Goal: Task Accomplishment & Management: Manage account settings

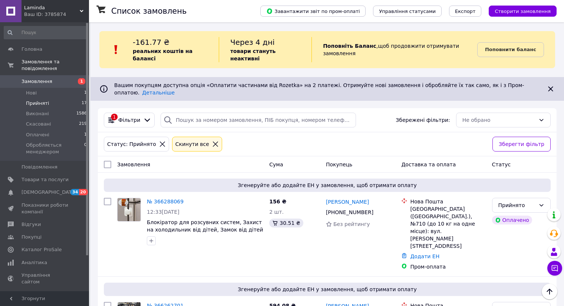
scroll to position [296, 0]
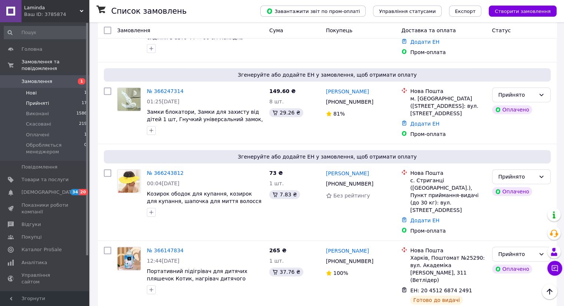
click at [59, 88] on li "Нові 1" at bounding box center [45, 93] width 91 height 10
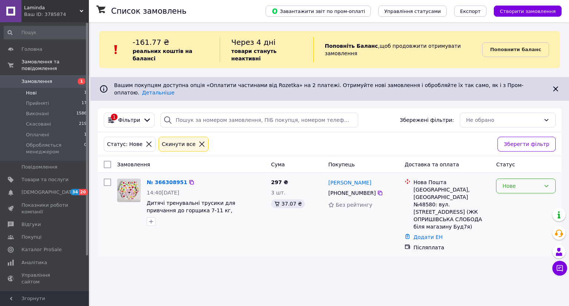
click at [511, 182] on div "Нове" at bounding box center [521, 186] width 38 height 8
click at [514, 240] on li "Обробляється менеджером" at bounding box center [525, 245] width 59 height 21
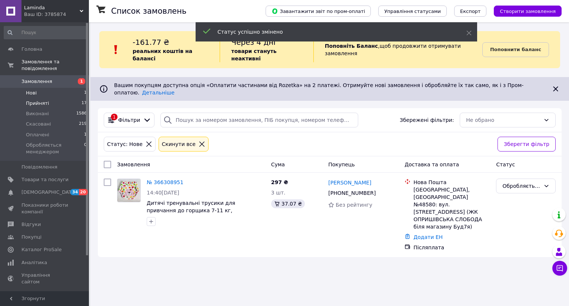
click at [34, 100] on span "Прийняті" at bounding box center [37, 103] width 23 height 7
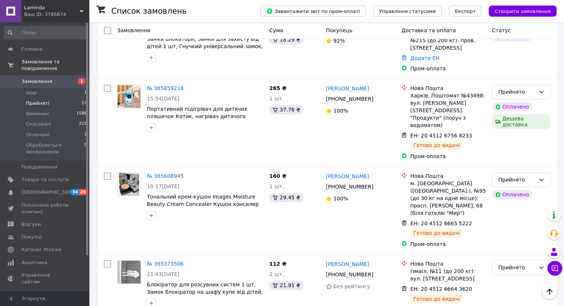
scroll to position [1142, 0]
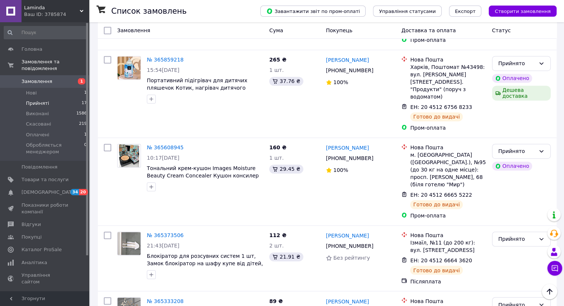
click at [50, 98] on li "Прийняті 17" at bounding box center [45, 103] width 91 height 10
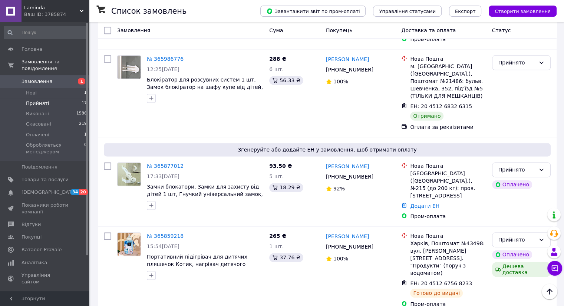
scroll to position [957, 0]
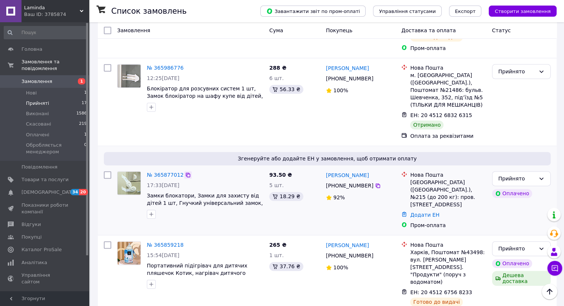
click at [186, 173] on icon at bounding box center [188, 175] width 4 height 4
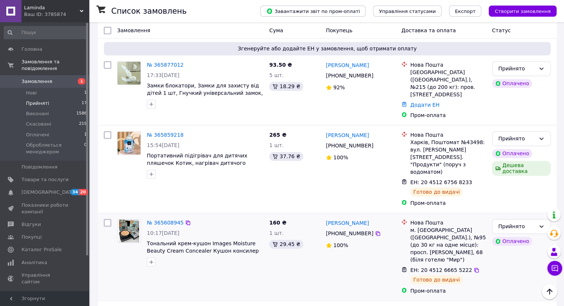
scroll to position [1079, 0]
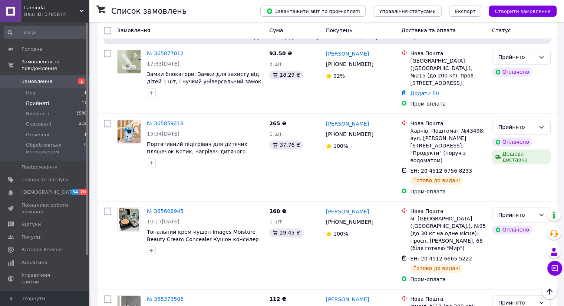
click at [39, 100] on span "Прийняті" at bounding box center [37, 103] width 23 height 7
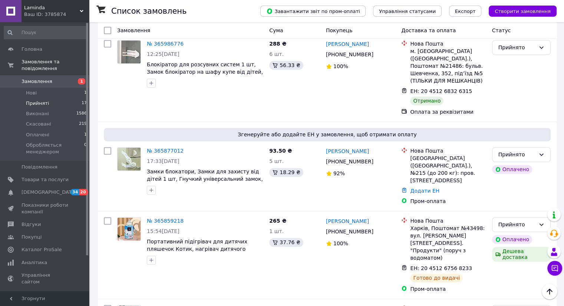
scroll to position [920, 0]
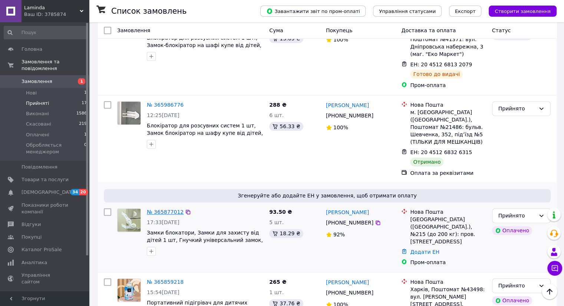
click at [167, 209] on link "№ 365877012" at bounding box center [165, 212] width 37 height 6
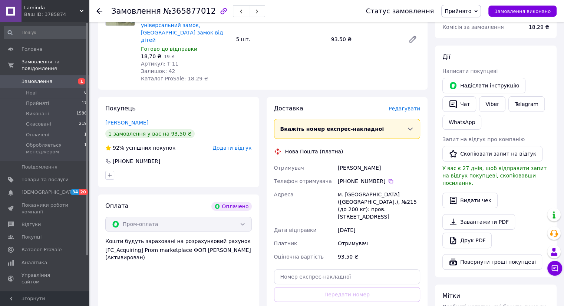
scroll to position [111, 0]
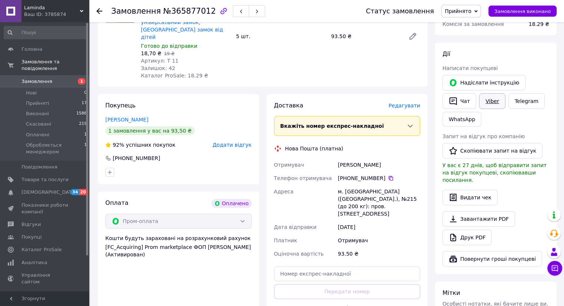
click at [489, 100] on link "Viber" at bounding box center [492, 101] width 26 height 16
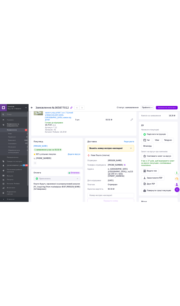
scroll to position [62, 0]
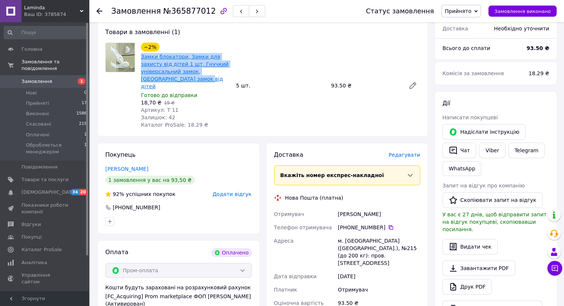
drag, startPoint x: 180, startPoint y: 80, endPoint x: 141, endPoint y: 58, distance: 44.4
click at [141, 58] on span "Замки блокатори, Замки для захисту від дітей 1 шт, Гнучкий універсальний замок,…" at bounding box center [185, 71] width 89 height 37
copy link "Замки блокатори, Замки для захисту від дітей 1 шт, Гнучкий універсальний замок,…"
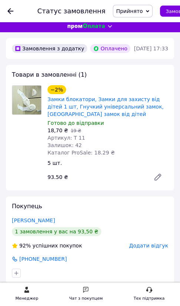
scroll to position [0, 0]
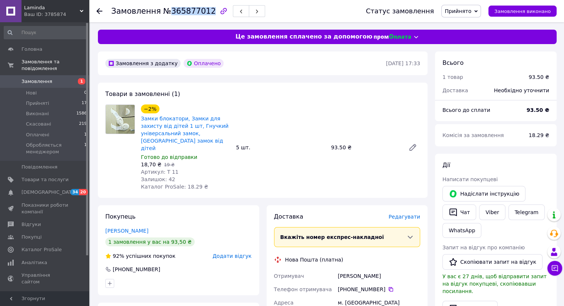
drag, startPoint x: 203, startPoint y: 10, endPoint x: 164, endPoint y: 10, distance: 38.9
click at [164, 10] on span "№365877012" at bounding box center [189, 11] width 53 height 9
copy span "365877012"
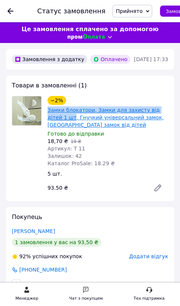
drag, startPoint x: 46, startPoint y: 103, endPoint x: 53, endPoint y: 109, distance: 9.6
click at [53, 109] on div "−2% Замки блокатори, Замки для захисту від дітей 1 шт, Гнучкий універсальний за…" at bounding box center [107, 131] width 126 height 74
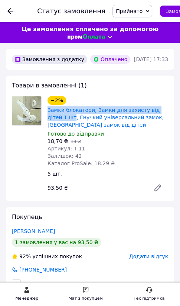
copy link "Замки блокатори, Замки для захисту від дітей 1 шт"
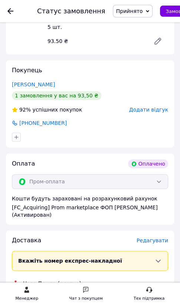
scroll to position [148, 0]
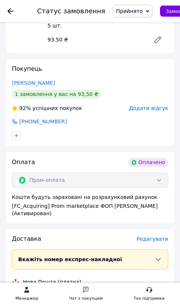
click at [107, 130] on div at bounding box center [89, 136] width 159 height 12
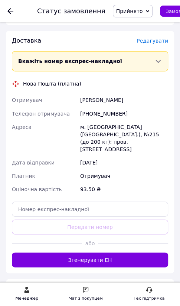
scroll to position [333, 0]
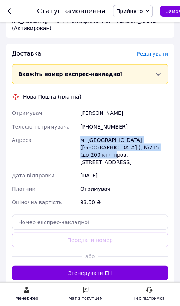
drag, startPoint x: 136, startPoint y: 141, endPoint x: 81, endPoint y: 134, distance: 56.0
click at [81, 134] on div "м. [GEOGRAPHIC_DATA] ([GEOGRAPHIC_DATA].), №215 (до 200 кг): пров. [STREET_ADDR…" at bounding box center [124, 151] width 91 height 36
copy div "м. [GEOGRAPHIC_DATA] ([GEOGRAPHIC_DATA].), №215 (до 200 кг): пров. [STREET_ADDR…"
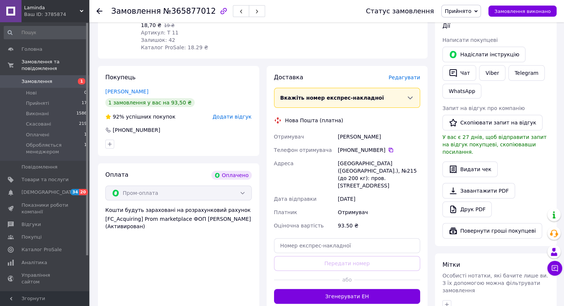
scroll to position [136, 0]
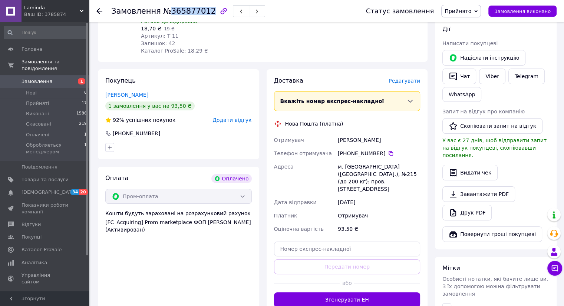
drag, startPoint x: 203, startPoint y: 11, endPoint x: 166, endPoint y: 11, distance: 36.3
click at [166, 11] on span "№365877012" at bounding box center [189, 11] width 53 height 9
copy span "365877012"
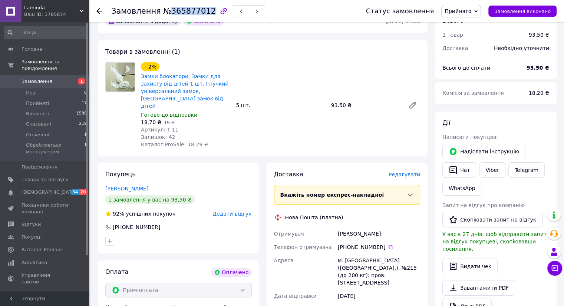
scroll to position [25, 0]
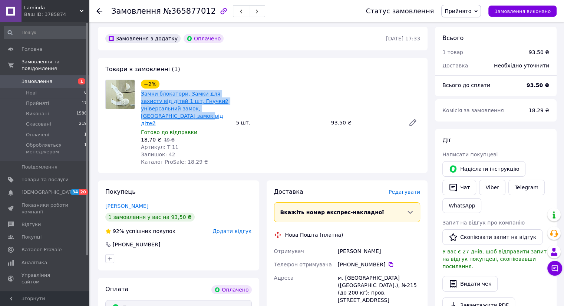
drag, startPoint x: 180, startPoint y: 115, endPoint x: 141, endPoint y: 96, distance: 43.2
click at [141, 96] on span "Замки блокатори, Замки для захисту від дітей 1 шт, Гнучкий універсальний замок,…" at bounding box center [185, 108] width 89 height 37
copy link "Замки блокатори, Замки для захисту від дітей 1 шт, Гнучкий універсальний замок,…"
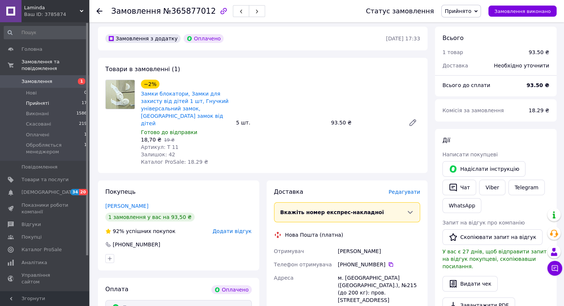
click at [37, 100] on span "Прийняті" at bounding box center [37, 103] width 23 height 7
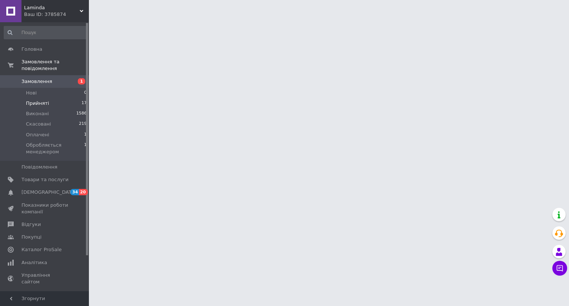
click at [46, 98] on li "Прийняті 17" at bounding box center [45, 103] width 91 height 10
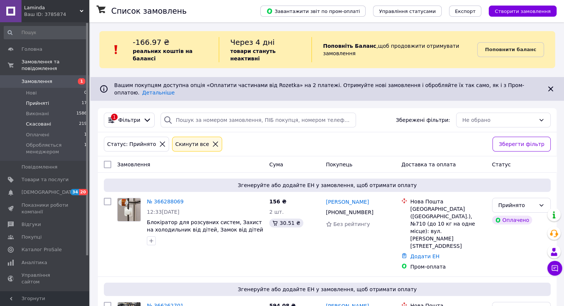
click at [38, 122] on li "Скасовані 219" at bounding box center [45, 124] width 91 height 10
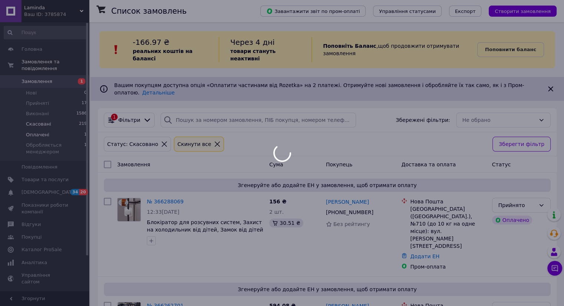
click at [38, 129] on div at bounding box center [282, 153] width 564 height 306
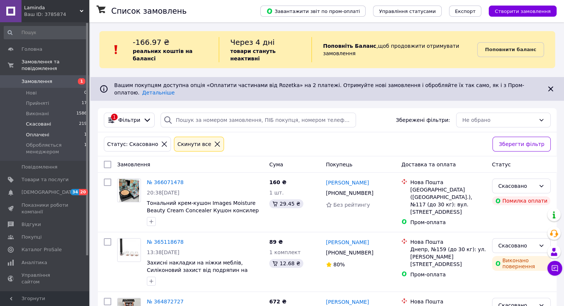
click at [40, 132] on span "Оплачені" at bounding box center [37, 135] width 23 height 7
click at [50, 130] on li "Оплачені 1" at bounding box center [45, 135] width 91 height 10
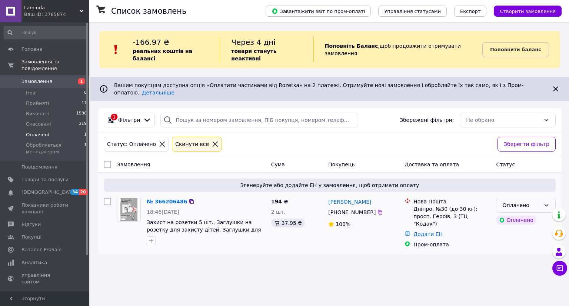
click at [518, 201] on div "Оплачено" at bounding box center [521, 205] width 38 height 8
click at [513, 207] on li "Прийнято" at bounding box center [525, 207] width 59 height 13
click at [185, 199] on icon at bounding box center [188, 202] width 6 height 6
click at [173, 199] on link "№ 366206486" at bounding box center [165, 202] width 37 height 6
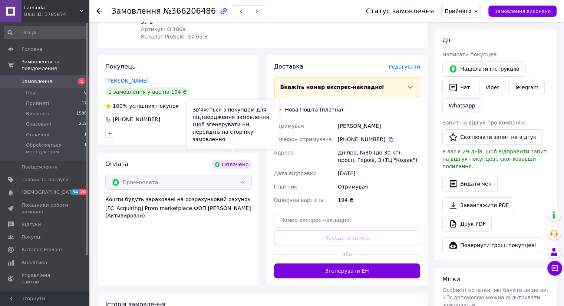
scroll to position [111, 0]
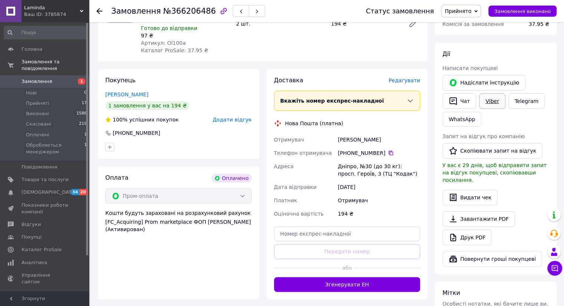
click at [482, 98] on link "Viber" at bounding box center [492, 101] width 26 height 16
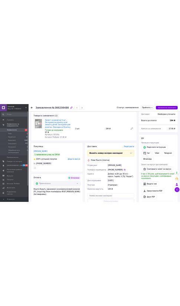
scroll to position [0, 0]
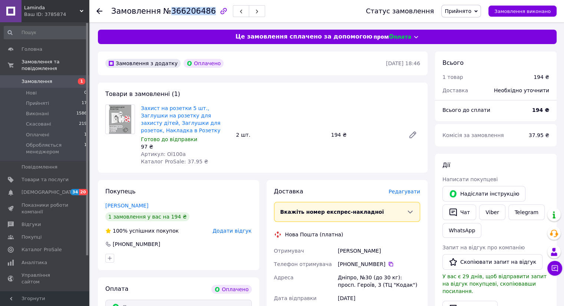
drag, startPoint x: 202, startPoint y: 11, endPoint x: 167, endPoint y: 10, distance: 35.2
click at [167, 10] on span "№366206486" at bounding box center [189, 11] width 53 height 9
copy span "366206486"
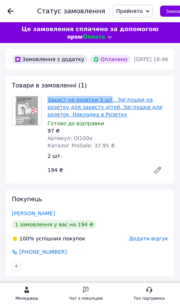
drag, startPoint x: 47, startPoint y: 94, endPoint x: 102, endPoint y: 92, distance: 54.9
click at [102, 94] on div "Захист на розетки 5 шт., Заглушки на розетку для захисту дітей, Заглушки для ро…" at bounding box center [107, 122] width 126 height 56
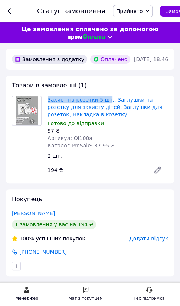
copy link "Захист на розетки 5 шт"
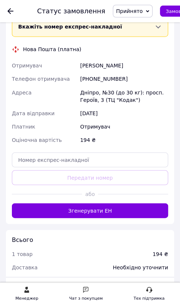
scroll to position [296, 0]
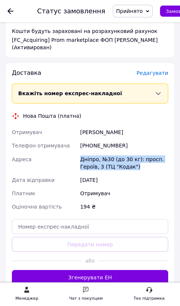
drag, startPoint x: 133, startPoint y: 161, endPoint x: 73, endPoint y: 154, distance: 60.4
click at [73, 154] on div "Отримувач [PERSON_NAME] Телефон отримувача [PHONE_NUMBER] Адреса Дніпро, №30 (д…" at bounding box center [89, 169] width 159 height 87
copy div "Адреса Дніпро, №30 (до 30 кг): просп. Героїв, 3 (ТЦ "Кодак")"
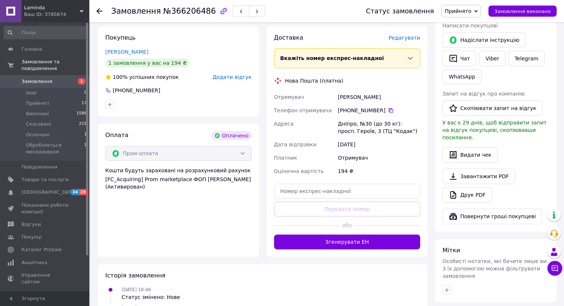
scroll to position [136, 0]
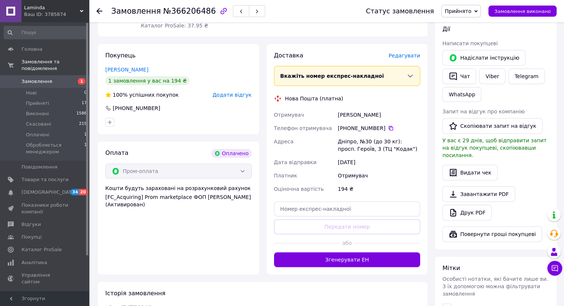
click at [220, 9] on icon "button" at bounding box center [223, 11] width 6 height 6
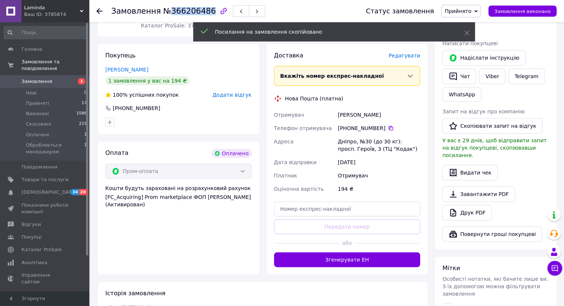
drag, startPoint x: 202, startPoint y: 11, endPoint x: 166, endPoint y: 11, distance: 35.6
click at [166, 11] on span "№366206486" at bounding box center [189, 11] width 53 height 9
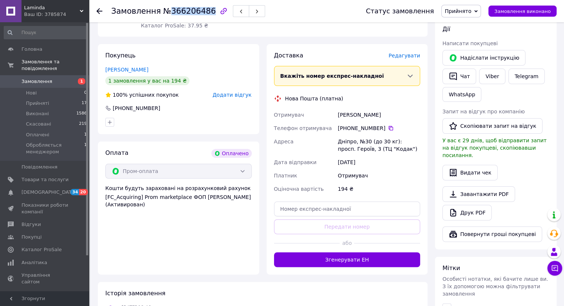
copy span "366206486"
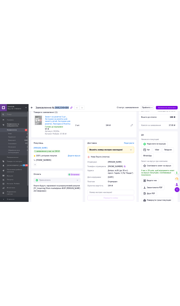
scroll to position [0, 0]
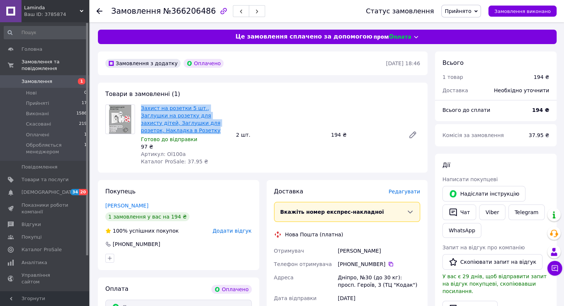
drag, startPoint x: 190, startPoint y: 118, endPoint x: 141, endPoint y: 109, distance: 49.7
click at [141, 109] on span "Захист на розетки 5 шт., Заглушки на розетку для захисту дітей, Заглушки для ро…" at bounding box center [185, 119] width 89 height 30
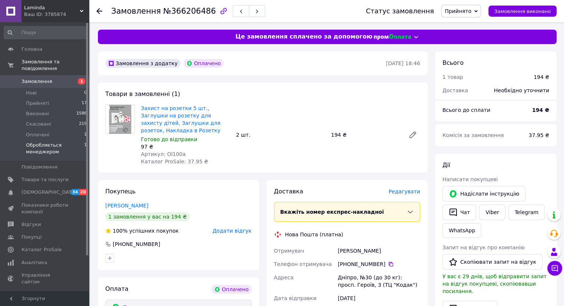
click at [43, 142] on span "Обробляється менеджером" at bounding box center [55, 148] width 58 height 13
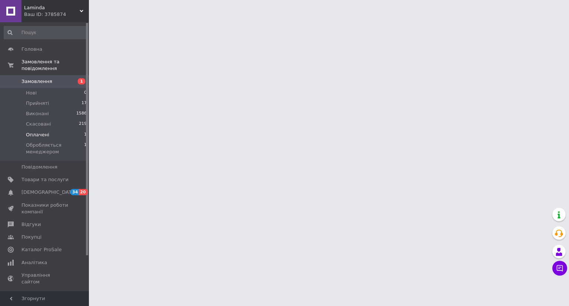
click at [44, 132] on span "Оплачені" at bounding box center [37, 135] width 23 height 7
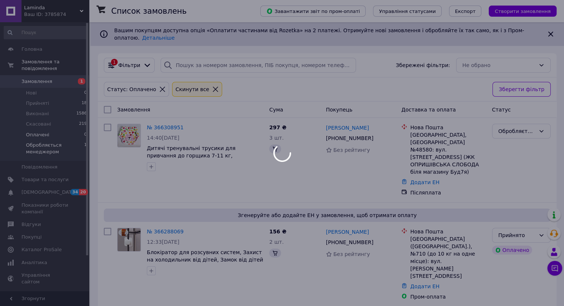
click at [42, 138] on div at bounding box center [282, 153] width 564 height 306
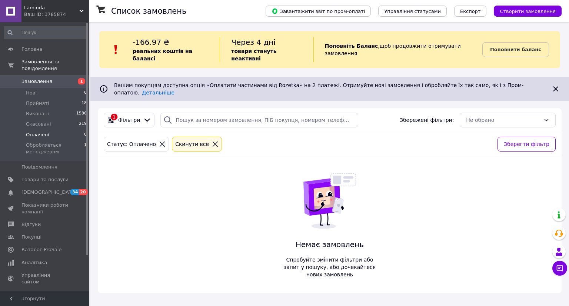
click at [44, 132] on span "Оплачені" at bounding box center [37, 135] width 23 height 7
click at [44, 142] on span "Обробляється менеджером" at bounding box center [55, 148] width 58 height 13
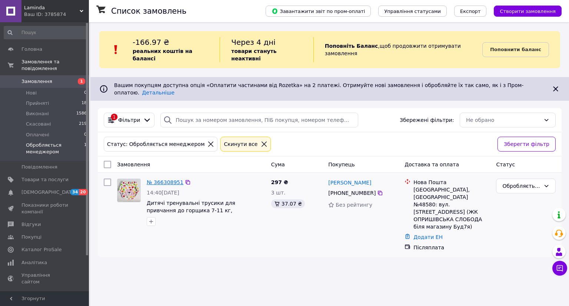
click at [154, 179] on link "№ 366308951" at bounding box center [165, 182] width 37 height 6
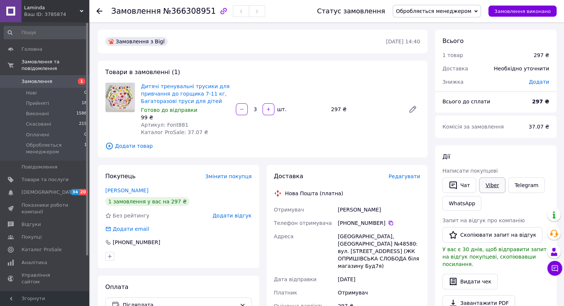
click at [496, 183] on link "Viber" at bounding box center [492, 185] width 26 height 16
drag, startPoint x: 166, startPoint y: 11, endPoint x: 202, endPoint y: 12, distance: 35.6
click at [202, 12] on span "№366308951" at bounding box center [189, 11] width 53 height 9
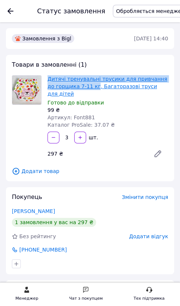
drag, startPoint x: 46, startPoint y: 79, endPoint x: 85, endPoint y: 86, distance: 39.0
click at [85, 86] on div "Дитячі тренувальні трусики для привчання до горщика 7-11 кг, Багаторазові труси…" at bounding box center [107, 102] width 126 height 56
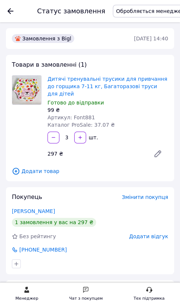
click at [97, 167] on span "Додати товар" at bounding box center [90, 171] width 156 height 8
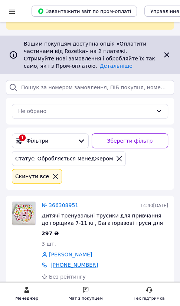
scroll to position [88, 0]
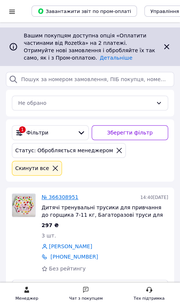
click at [56, 194] on link "№ 366308951" at bounding box center [59, 197] width 37 height 6
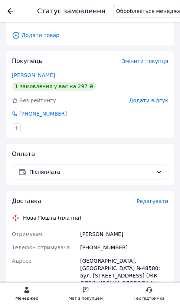
scroll to position [236, 0]
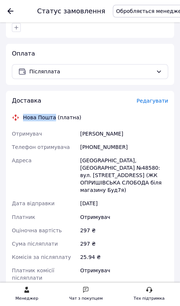
drag, startPoint x: 51, startPoint y: 110, endPoint x: 24, endPoint y: 109, distance: 27.1
click at [24, 114] on div "Нова Пошта (платна)" at bounding box center [52, 117] width 62 height 7
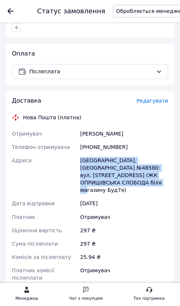
drag, startPoint x: 120, startPoint y: 174, endPoint x: 80, endPoint y: 156, distance: 44.3
click at [80, 156] on div "[GEOGRAPHIC_DATA], [GEOGRAPHIC_DATA] №48580: вул. [STREET_ADDRESS] (ЖК ОПРИШІВС…" at bounding box center [124, 175] width 91 height 43
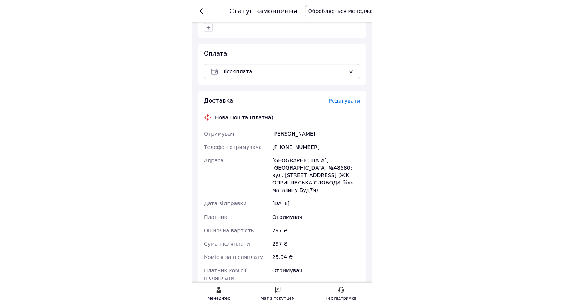
scroll to position [217, 0]
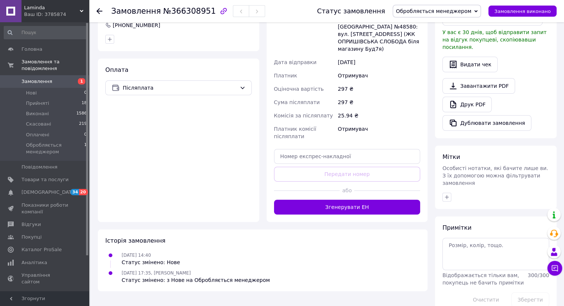
click at [57, 75] on link "Замовлення 1" at bounding box center [45, 81] width 91 height 13
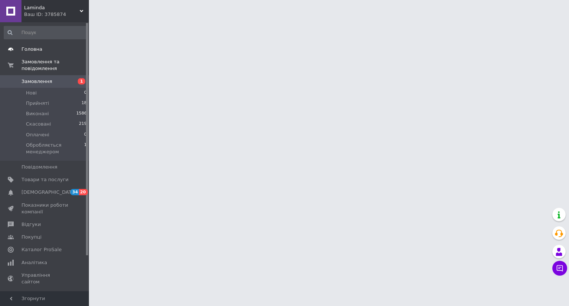
click at [38, 51] on span "Головна" at bounding box center [31, 49] width 21 height 7
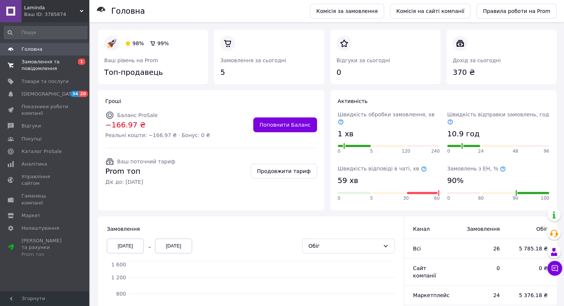
click at [46, 59] on span "Замовлення та повідомлення" at bounding box center [44, 65] width 47 height 13
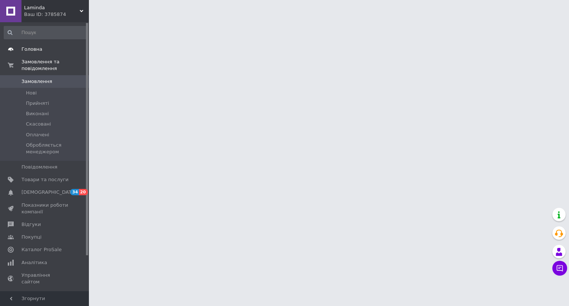
click at [36, 54] on link "Головна" at bounding box center [45, 49] width 91 height 13
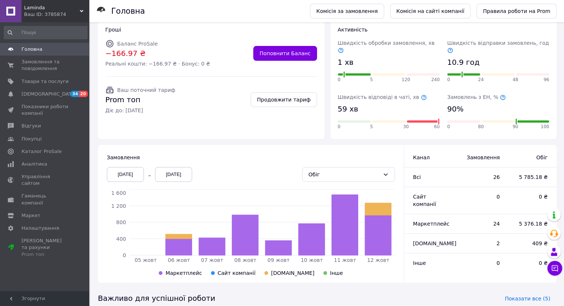
scroll to position [74, 0]
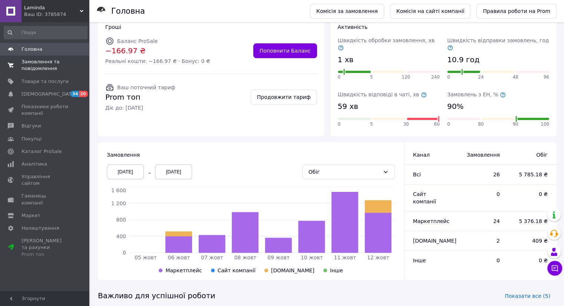
click at [27, 61] on span "Замовлення та повідомлення" at bounding box center [44, 65] width 47 height 13
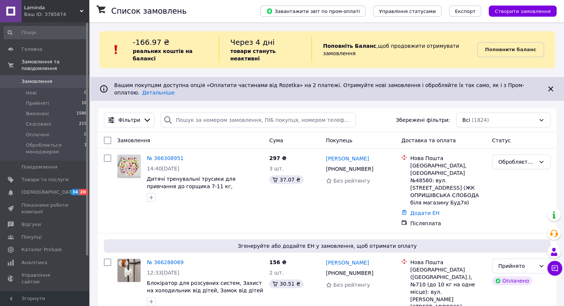
click at [53, 78] on span "Замовлення" at bounding box center [44, 81] width 47 height 7
click at [195, 113] on input "search" at bounding box center [257, 120] width 195 height 15
paste input "364963703"
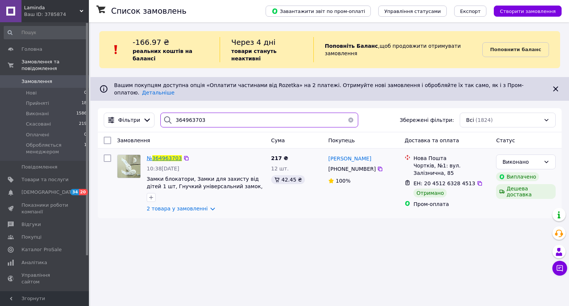
type input "364963703"
click at [160, 155] on span "364963703" at bounding box center [167, 158] width 30 height 6
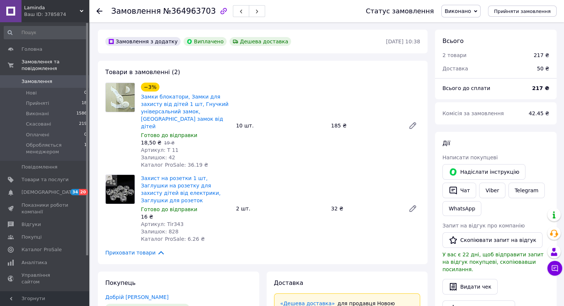
scroll to position [37, 0]
drag, startPoint x: 172, startPoint y: 144, endPoint x: 163, endPoint y: 144, distance: 9.3
click at [163, 146] on div "Артикул: T 11" at bounding box center [185, 149] width 89 height 7
copy span "T 11"
drag, startPoint x: 178, startPoint y: 211, endPoint x: 162, endPoint y: 209, distance: 15.7
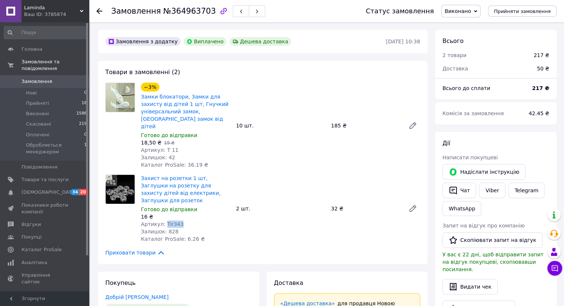
click at [162, 220] on div "Артикул: Tir343" at bounding box center [185, 223] width 89 height 7
copy span "Tir343"
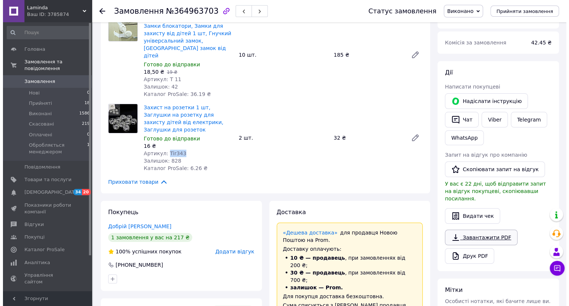
scroll to position [74, 0]
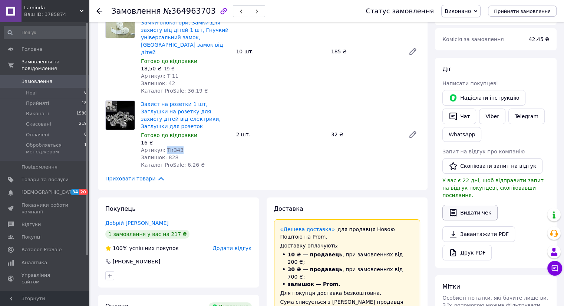
click at [467, 206] on button "Видати чек" at bounding box center [469, 213] width 55 height 16
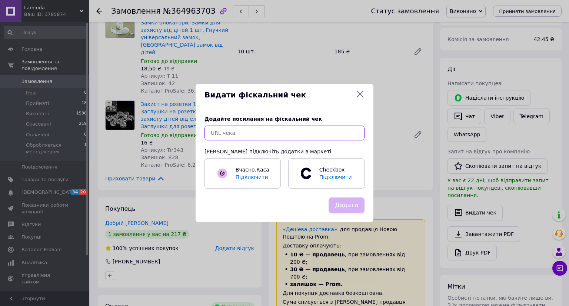
click at [240, 134] on input "text" at bounding box center [285, 133] width 160 height 15
paste input "https://check.checkbox.ua/f91646ec-762c-460e-9142-3d98dbc55f56"
type input "https://check.checkbox.ua/f91646ec-762c-460e-9142-3d98dbc55f56"
click at [343, 205] on button "Додати" at bounding box center [347, 205] width 36 height 16
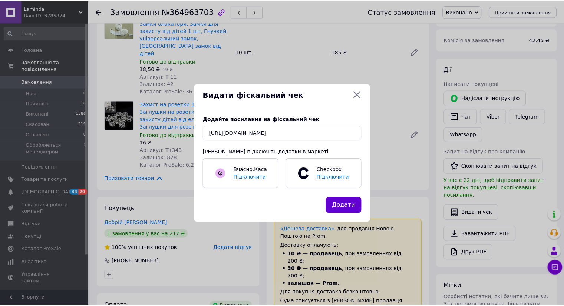
scroll to position [0, 0]
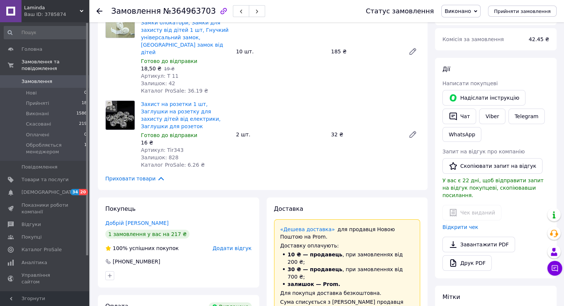
click at [44, 78] on span "Замовлення" at bounding box center [36, 81] width 31 height 7
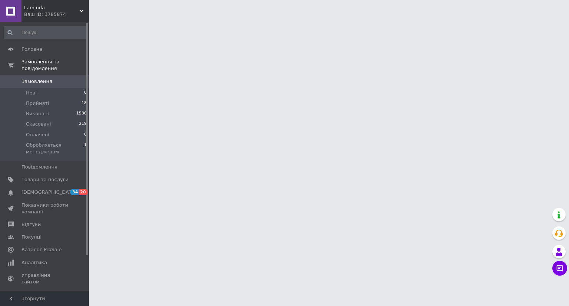
click at [42, 78] on span "Замовлення" at bounding box center [36, 81] width 31 height 7
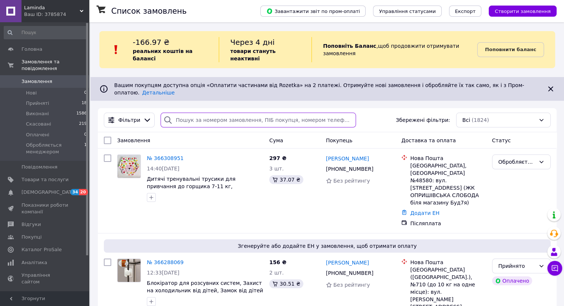
click at [210, 113] on input "search" at bounding box center [257, 120] width 195 height 15
paste input "365634687"
type input "365634687"
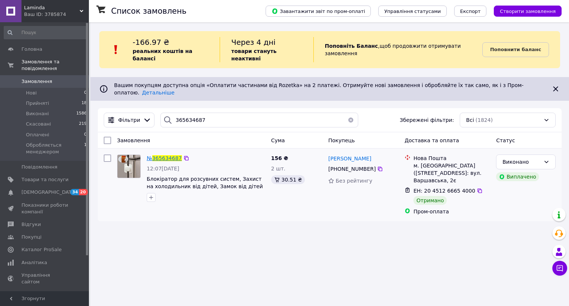
click at [173, 155] on span "365634687" at bounding box center [167, 158] width 30 height 6
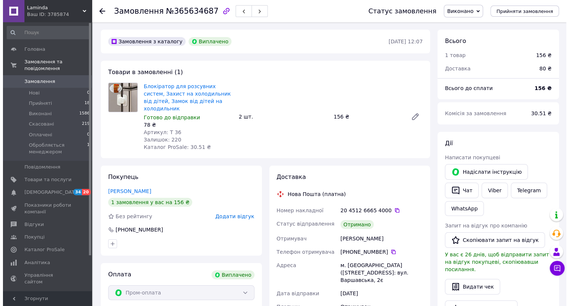
scroll to position [27, 0]
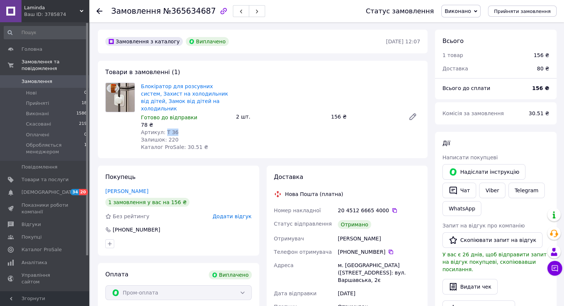
drag, startPoint x: 173, startPoint y: 125, endPoint x: 163, endPoint y: 126, distance: 10.0
click at [163, 129] on div "Артикул: T 36" at bounding box center [185, 132] width 89 height 7
copy span "T 36"
drag, startPoint x: 468, startPoint y: 276, endPoint x: 465, endPoint y: 274, distance: 4.3
click at [468, 279] on button "Видати чек" at bounding box center [469, 287] width 55 height 16
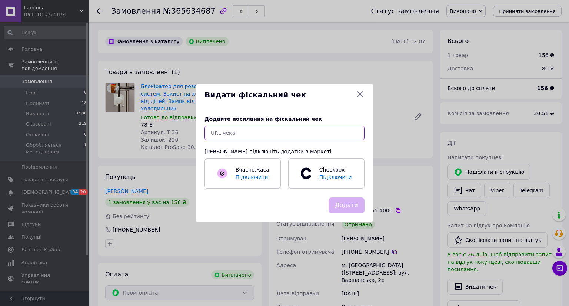
click at [247, 136] on input "text" at bounding box center [285, 133] width 160 height 15
paste input "https://check.checkbox.ua/55cd3134-84e8-4437-9acf-a841384f8ad2"
type input "https://check.checkbox.ua/55cd3134-84e8-4437-9acf-a841384f8ad2"
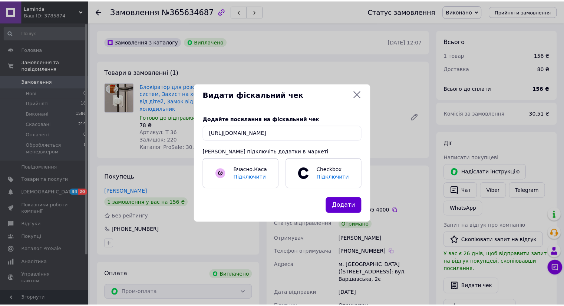
scroll to position [0, 0]
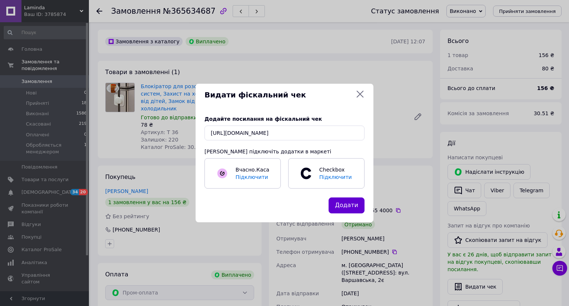
click at [338, 205] on button "Додати" at bounding box center [347, 205] width 36 height 16
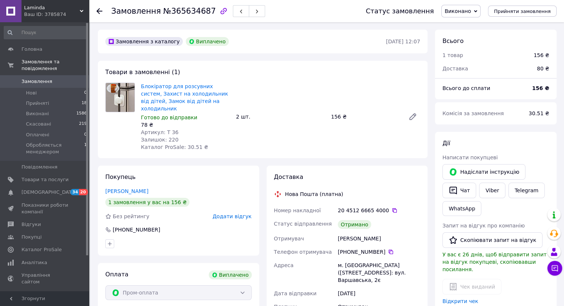
click at [28, 75] on link "Замовлення 0" at bounding box center [45, 81] width 91 height 13
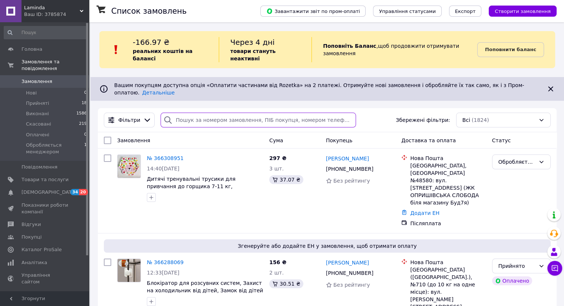
click at [198, 113] on input "search" at bounding box center [257, 120] width 195 height 15
paste input "365573765"
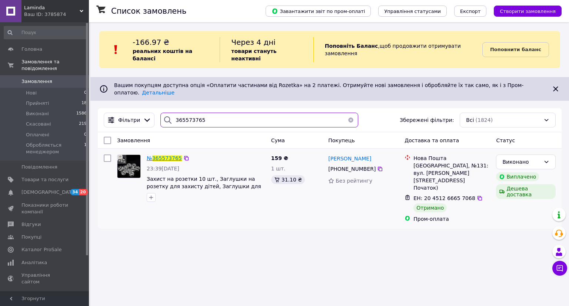
type input "365573765"
click at [163, 155] on span "365573765" at bounding box center [167, 158] width 30 height 6
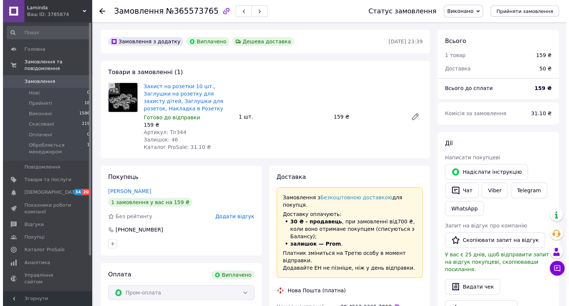
scroll to position [19, 0]
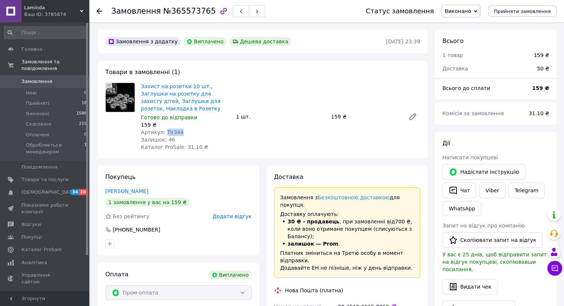
drag, startPoint x: 177, startPoint y: 132, endPoint x: 163, endPoint y: 132, distance: 14.1
click at [163, 132] on div "Артикул: Tir344" at bounding box center [185, 132] width 89 height 7
copy span "Tir344"
click at [465, 282] on button "Видати чек" at bounding box center [469, 287] width 55 height 16
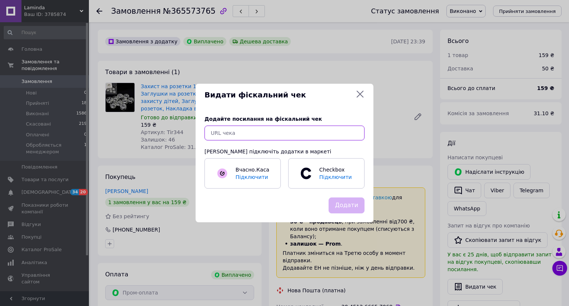
click at [267, 126] on input "text" at bounding box center [285, 133] width 160 height 15
paste input "https://check.checkbox.ua/9800d953-8465-4108-8ccb-13af101341a6"
type input "https://check.checkbox.ua/9800d953-8465-4108-8ccb-13af101341a6"
click at [349, 200] on button "Додати" at bounding box center [347, 205] width 36 height 16
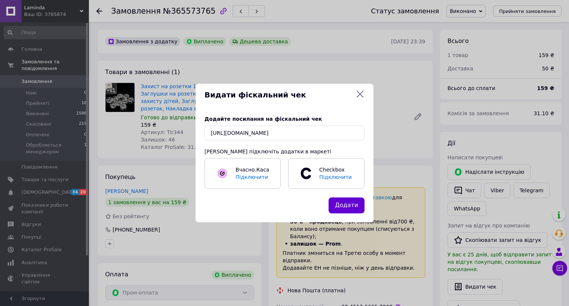
scroll to position [0, 0]
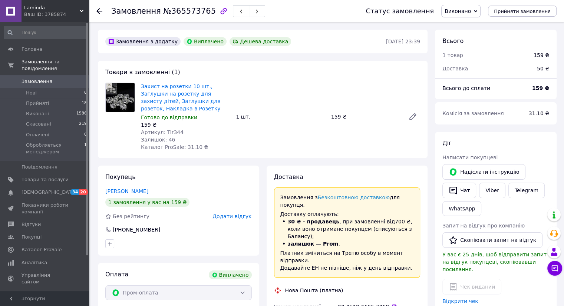
click at [56, 75] on link "Замовлення 0" at bounding box center [45, 81] width 91 height 13
